Goal: Information Seeking & Learning: Learn about a topic

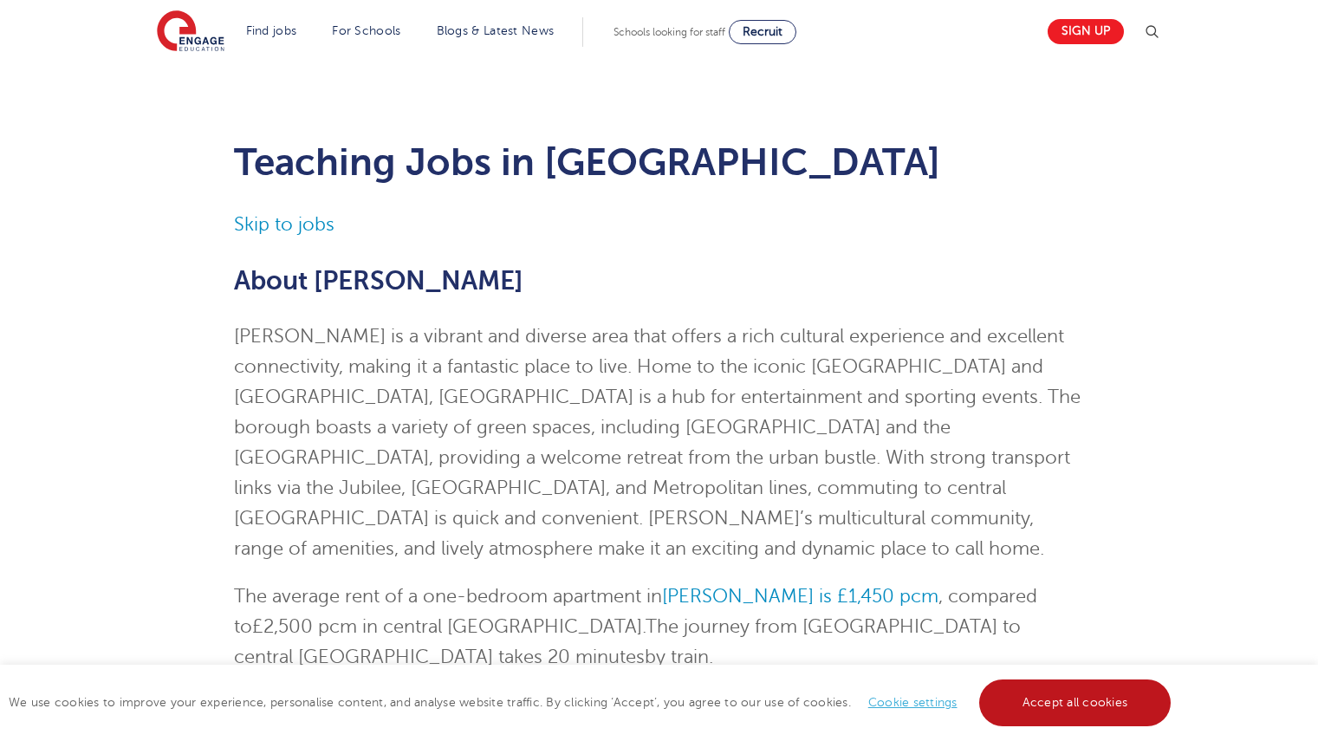
click at [1066, 705] on link "Accept all cookies" at bounding box center [1075, 702] width 192 height 47
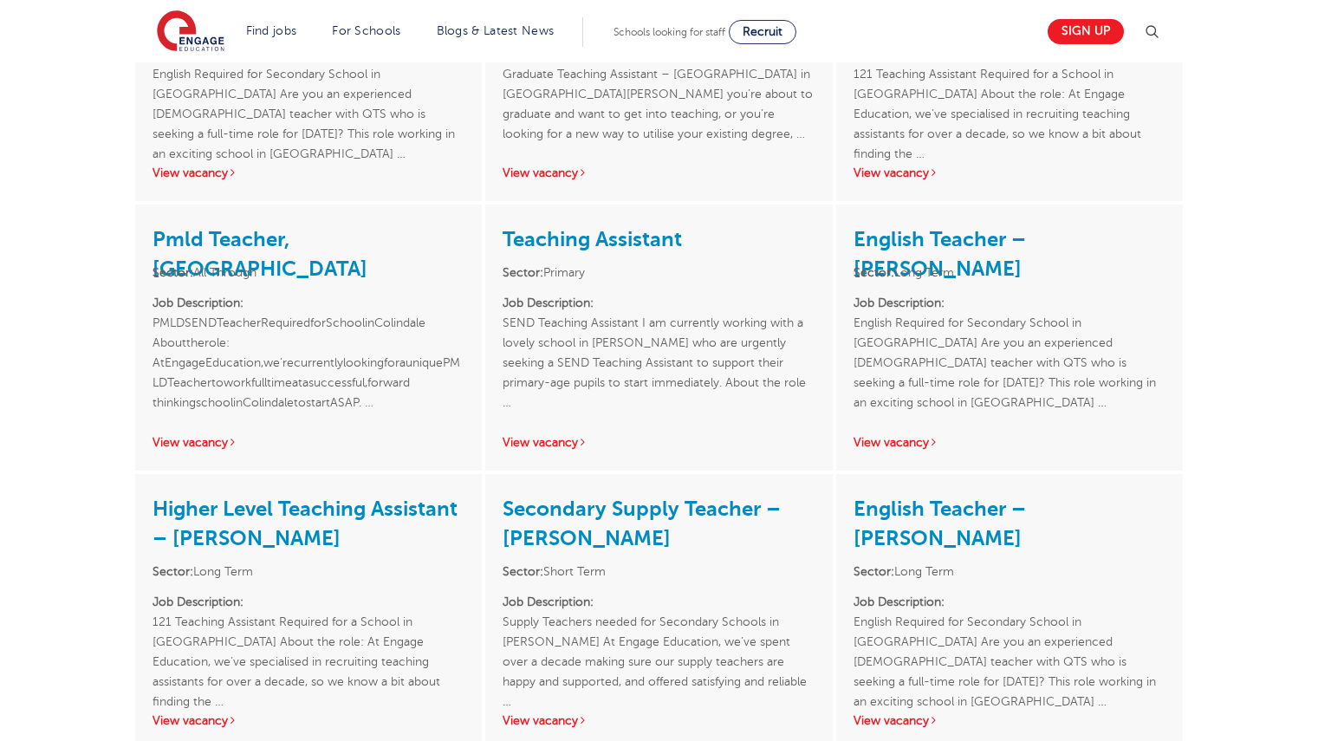
scroll to position [2294, 0]
click at [548, 713] on link "View vacancy" at bounding box center [544, 719] width 85 height 13
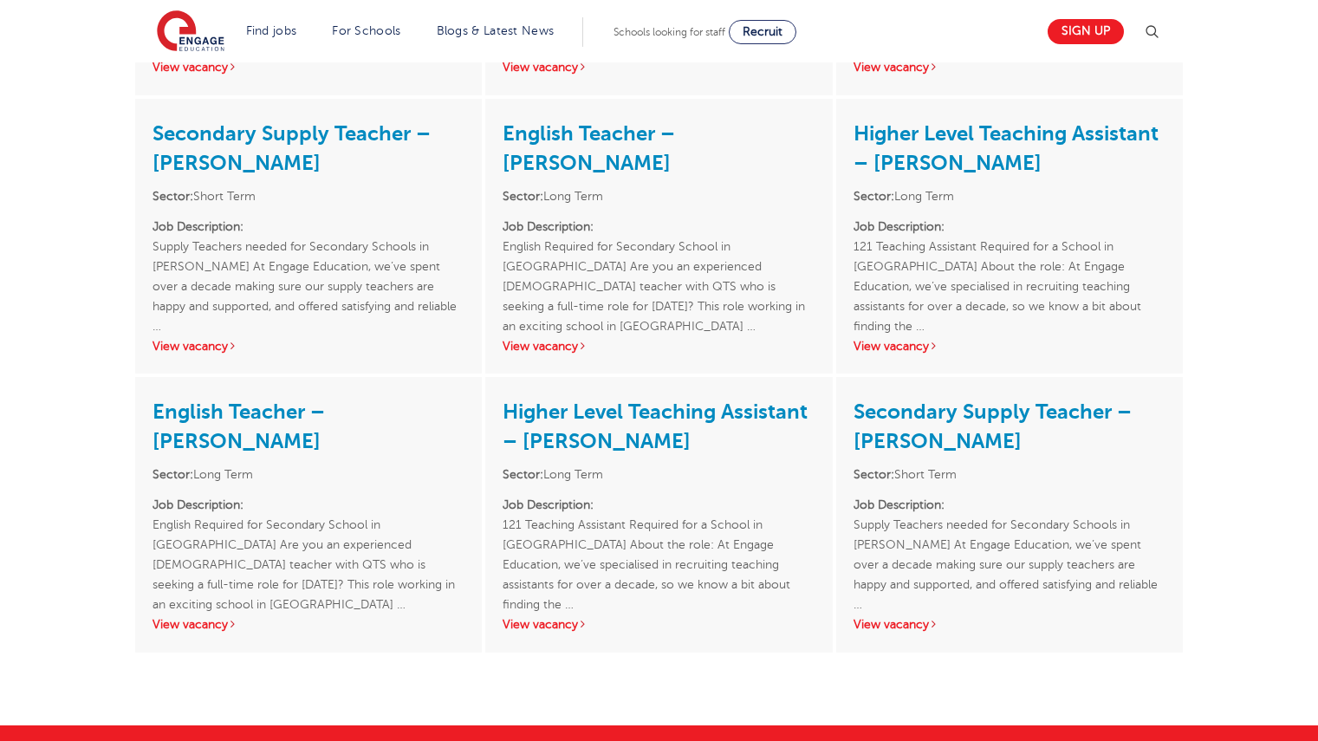
scroll to position [3226, 0]
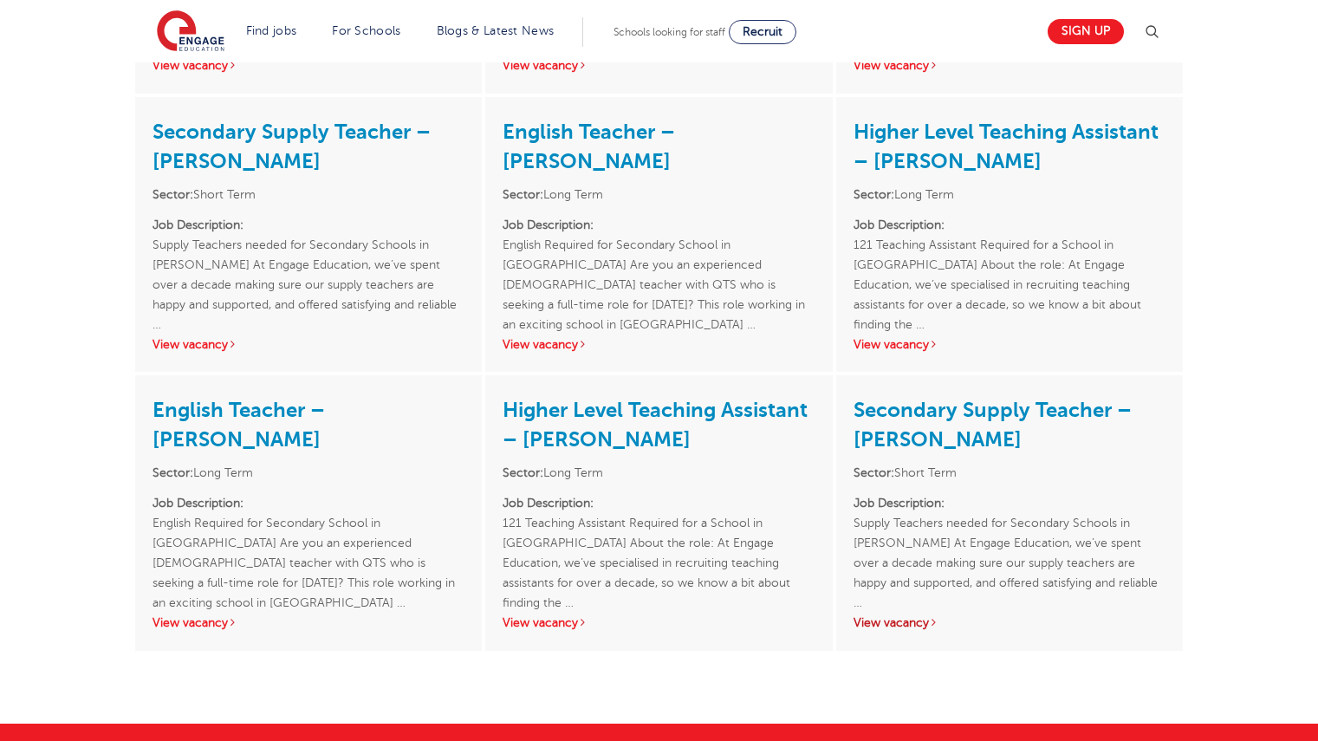
click at [886, 616] on link "View vacancy" at bounding box center [895, 622] width 85 height 13
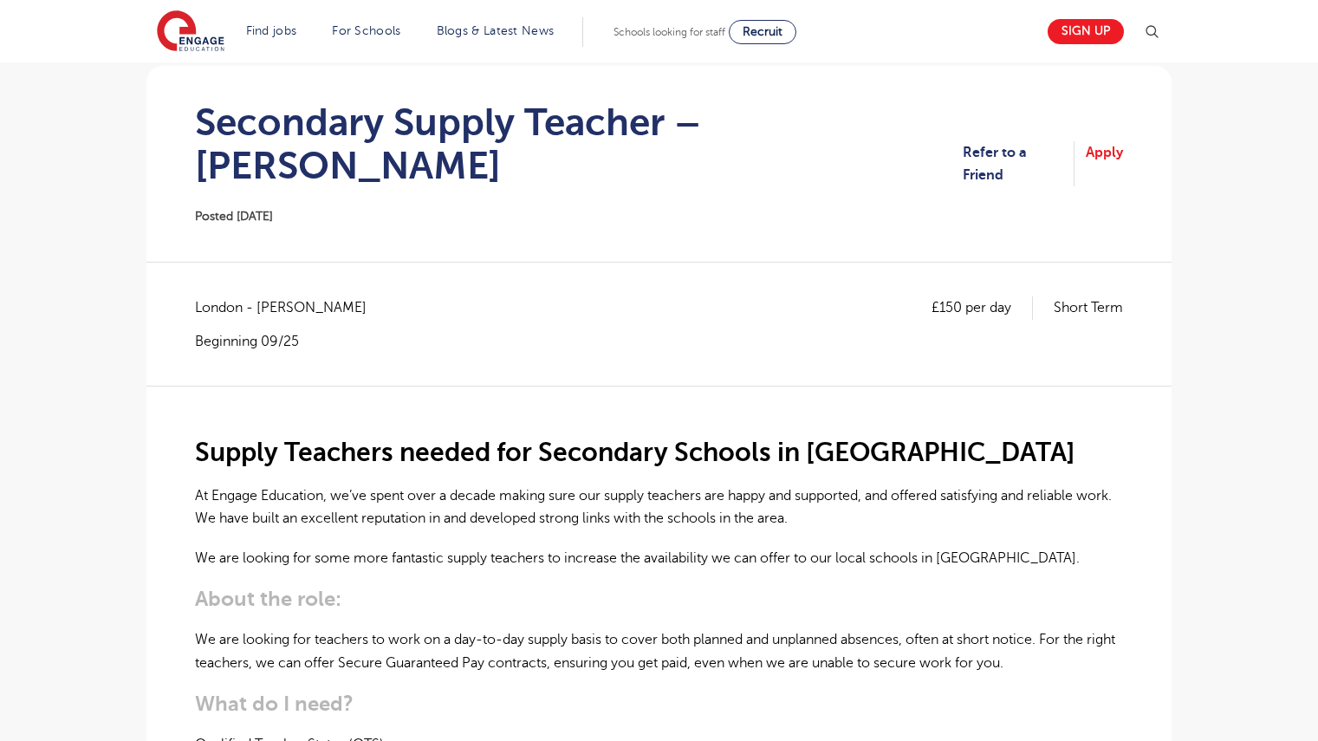
scroll to position [169, 0]
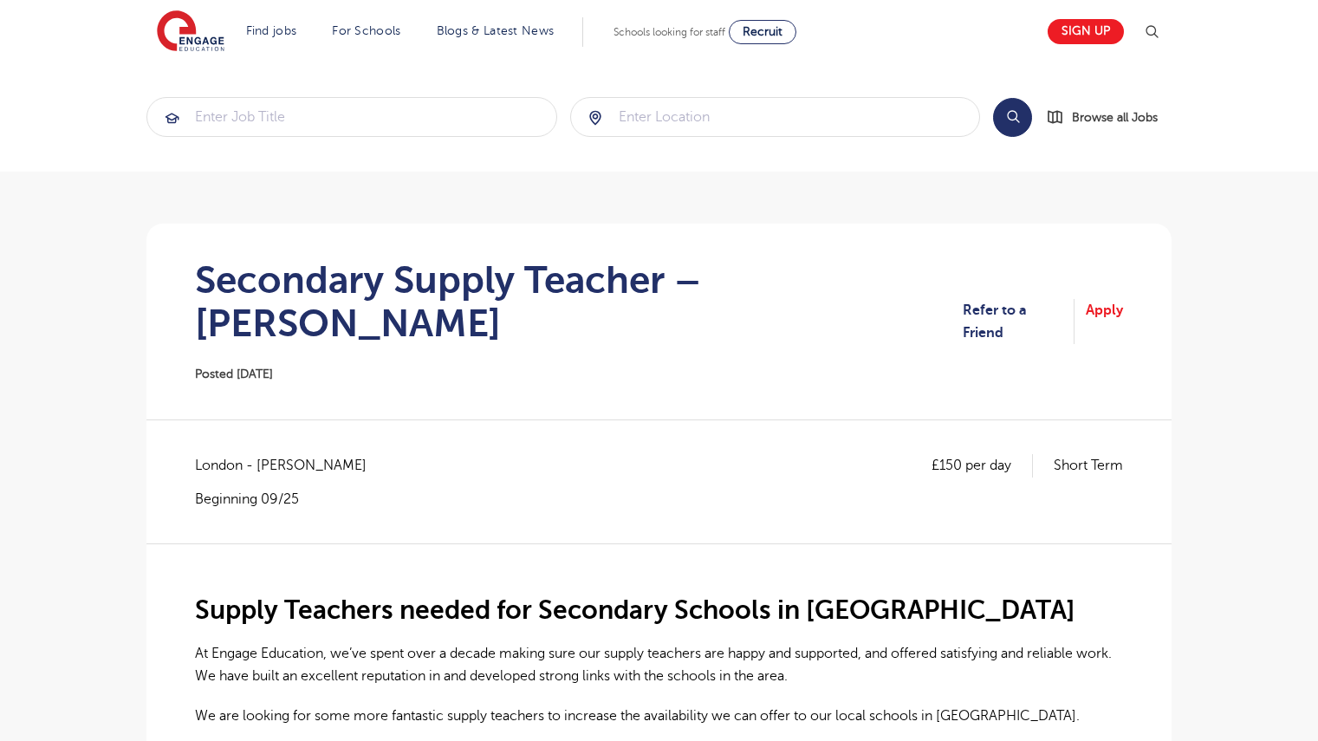
scroll to position [169, 0]
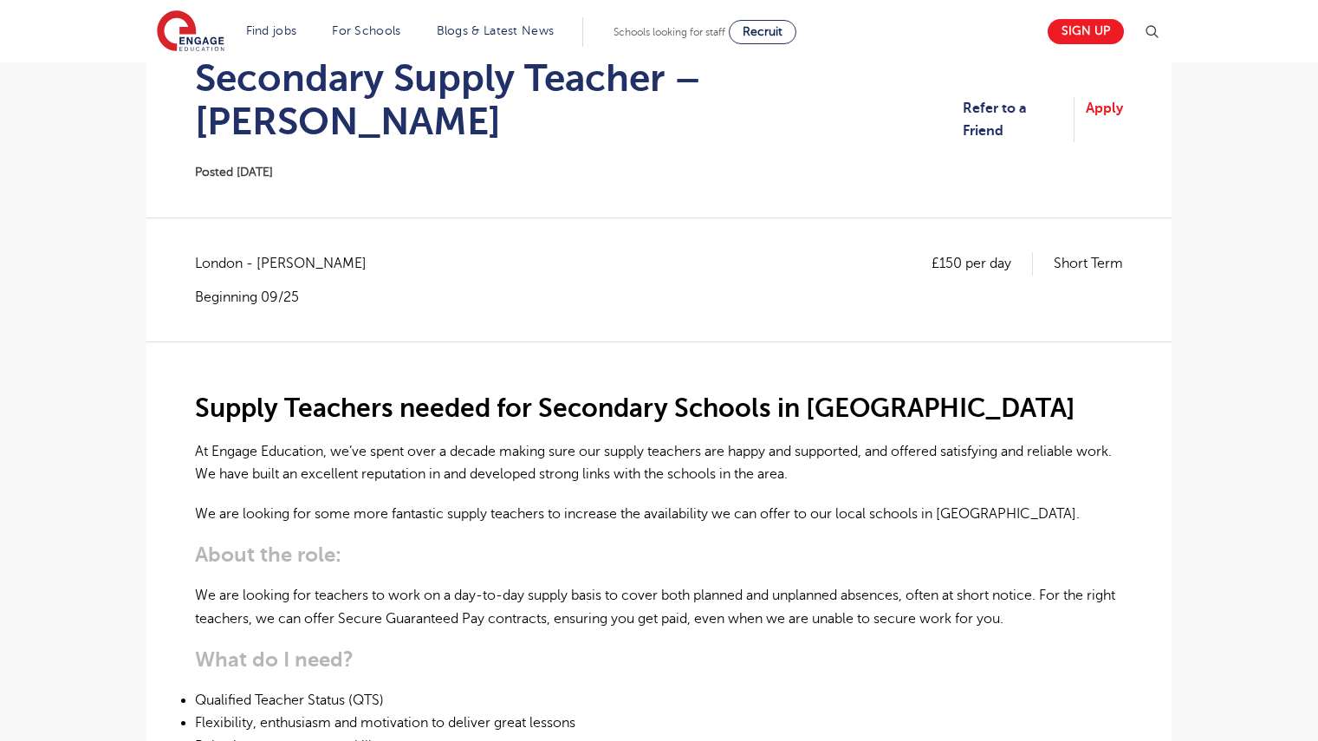
scroll to position [61, 0]
